Goal: Task Accomplishment & Management: Understand process/instructions

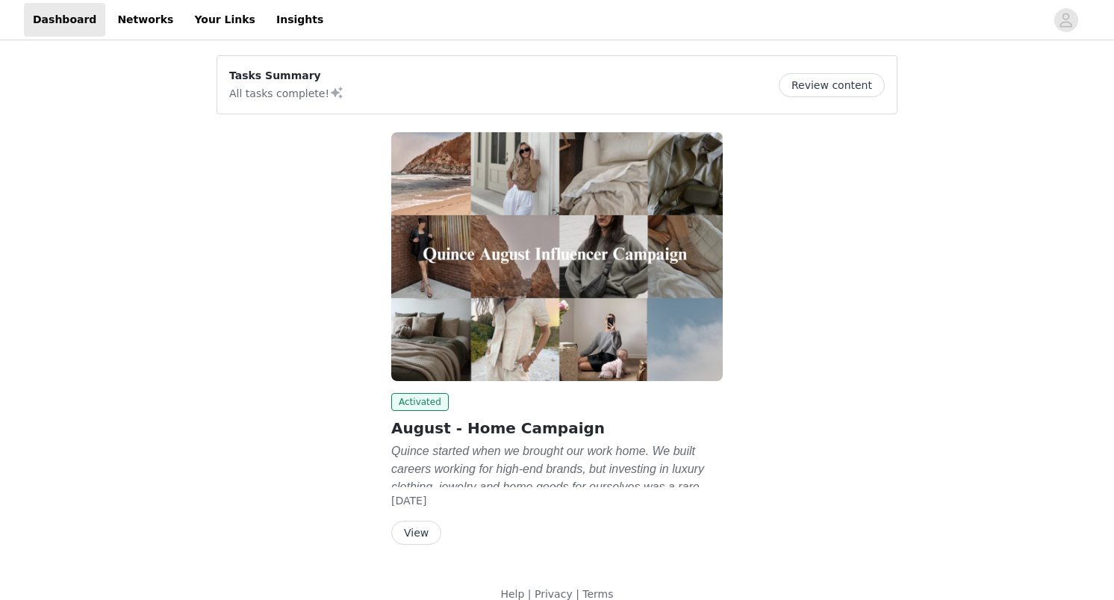
click at [826, 84] on button "Review content" at bounding box center [832, 85] width 106 height 24
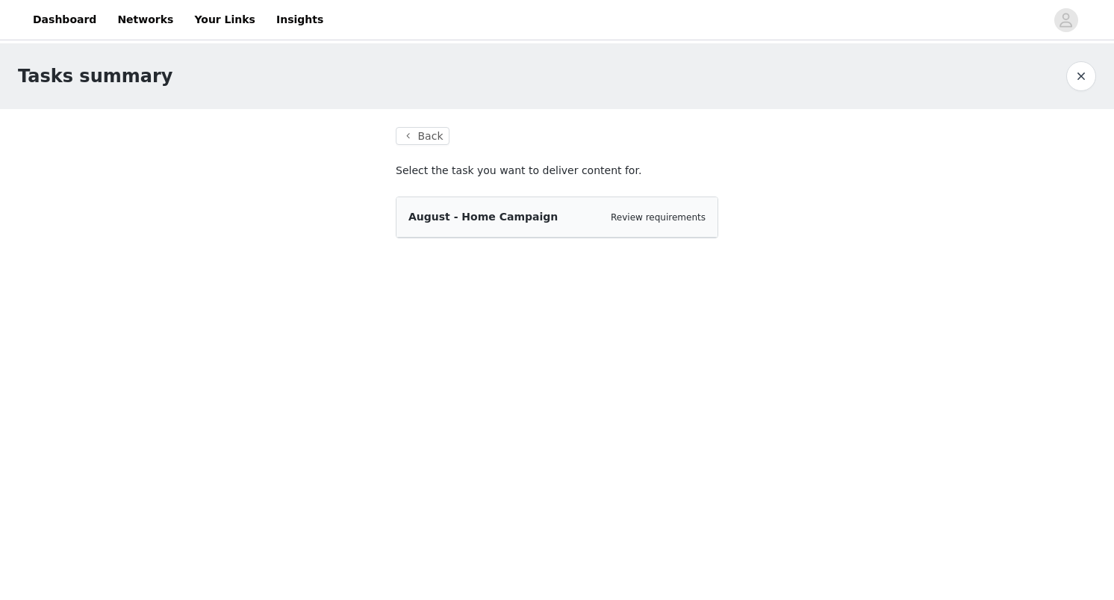
click at [517, 217] on span "August - Home Campaign" at bounding box center [483, 217] width 149 height 12
click at [448, 211] on span "August - Home Campaign" at bounding box center [483, 217] width 149 height 12
click at [660, 213] on link "Review requirements" at bounding box center [658, 217] width 95 height 10
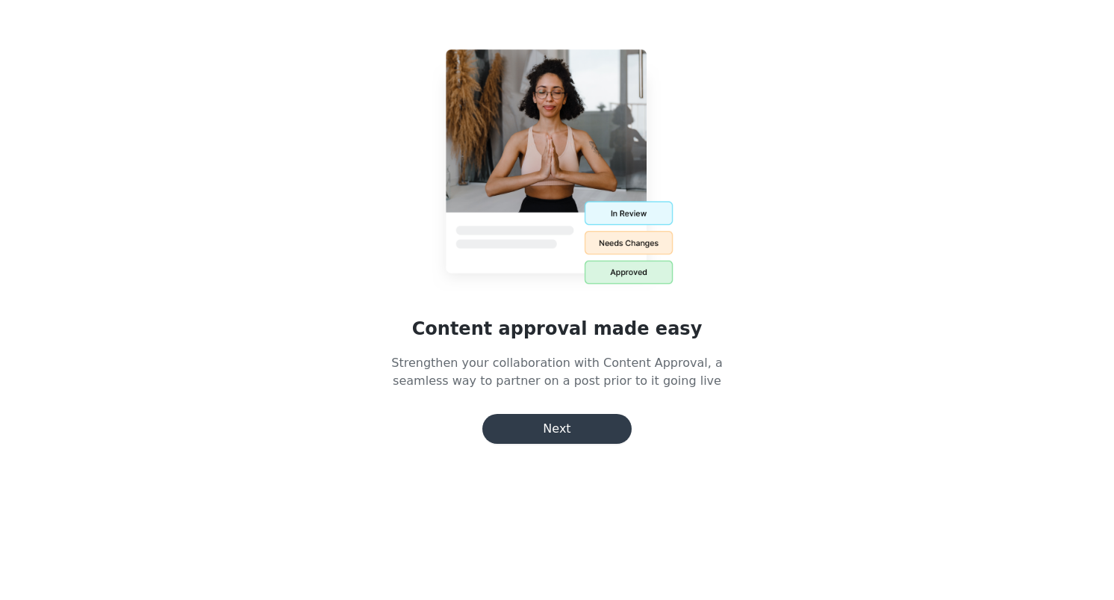
click at [556, 429] on button "Next" at bounding box center [557, 429] width 149 height 30
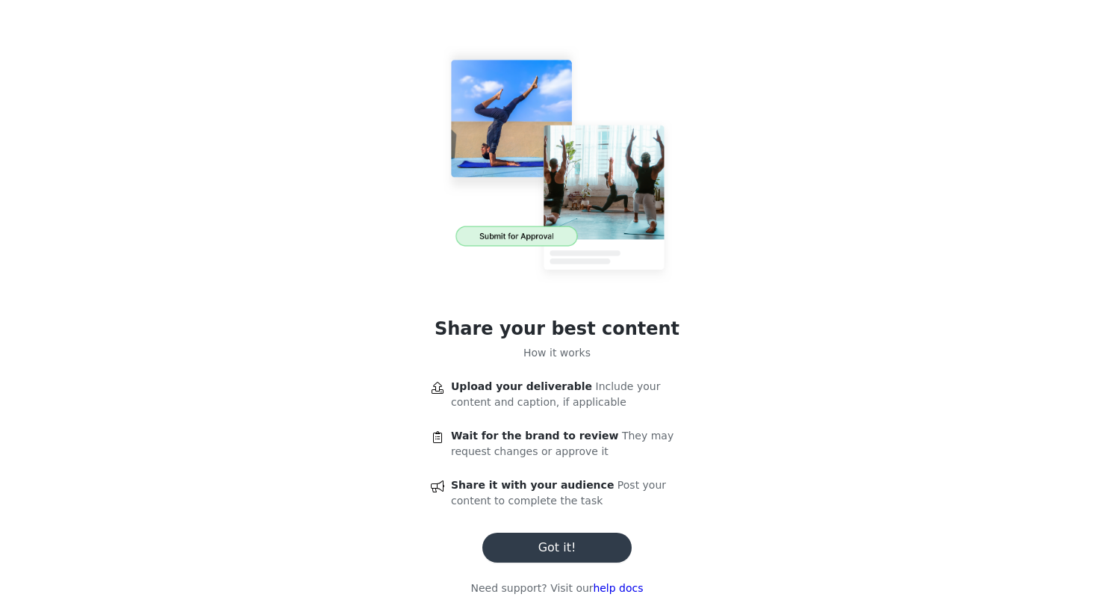
scroll to position [13, 0]
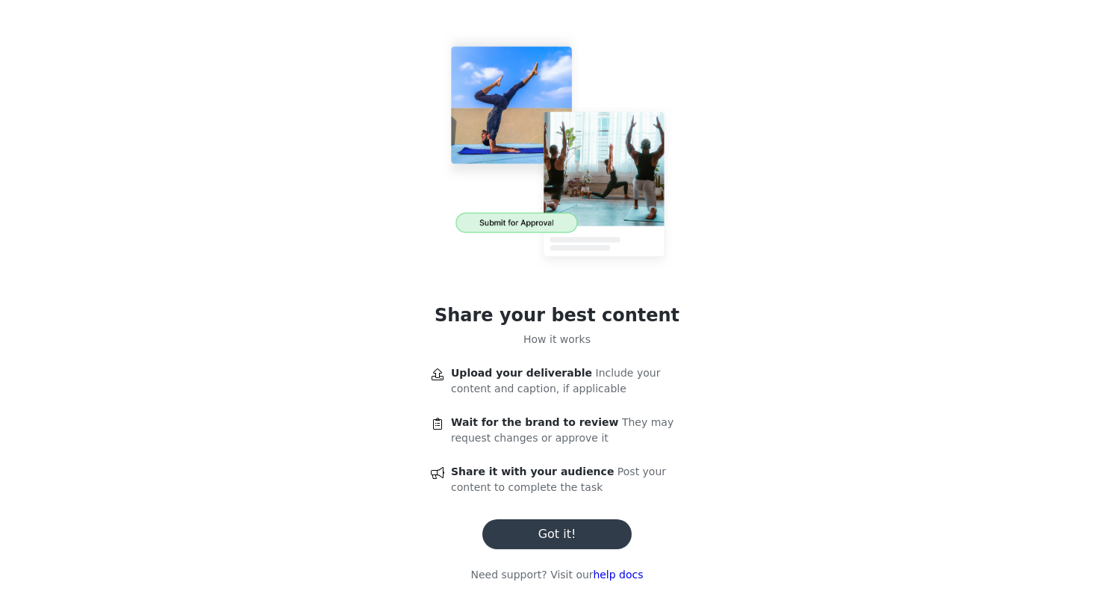
click at [545, 543] on button "Got it!" at bounding box center [557, 534] width 149 height 30
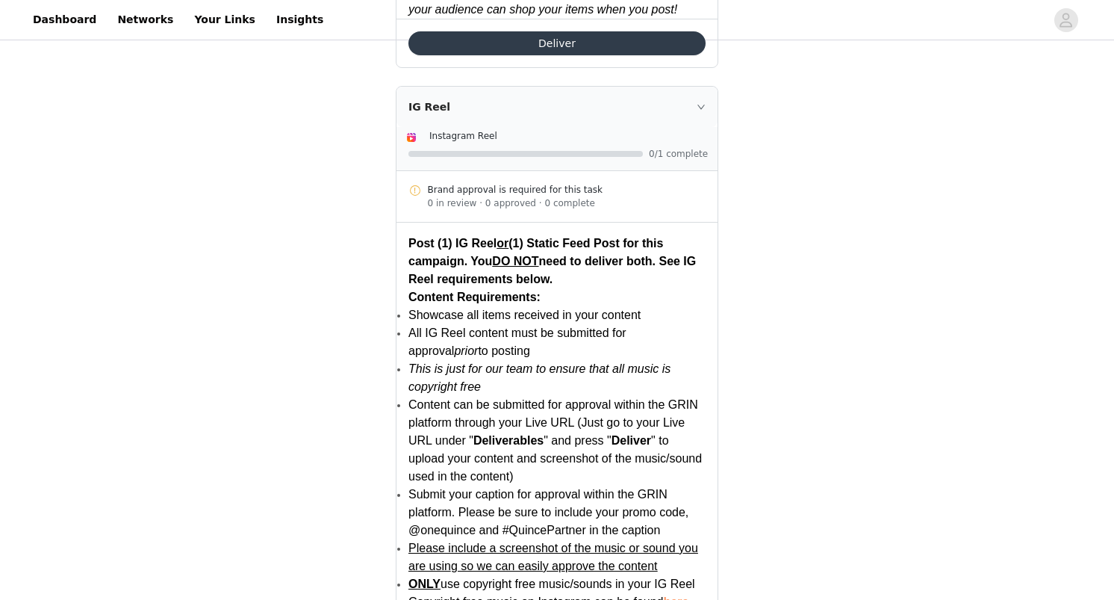
scroll to position [1362, 0]
